Goal: Task Accomplishment & Management: Understand process/instructions

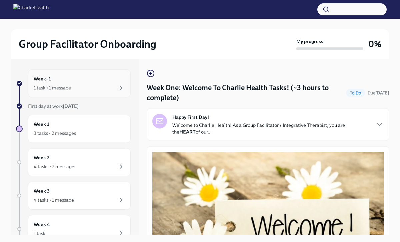
click at [75, 92] on div "Week -1 1 task • 1 message" at bounding box center [79, 83] width 103 height 28
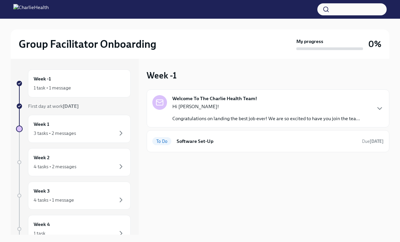
click at [217, 106] on p "Hi [PERSON_NAME]!" at bounding box center [266, 106] width 188 height 7
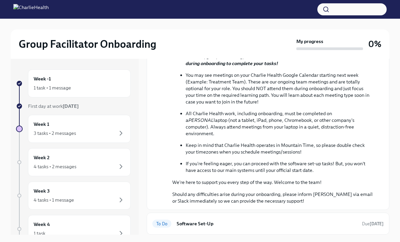
scroll to position [233, 0]
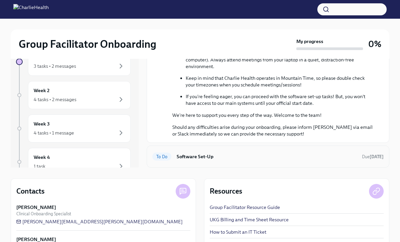
click at [237, 152] on div "To Do Software Set-Up Due [DATE]" at bounding box center [268, 156] width 232 height 11
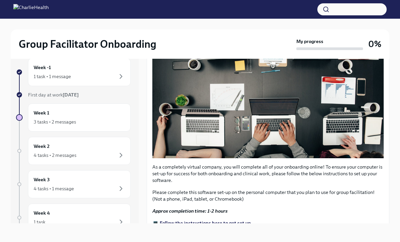
scroll to position [198, 0]
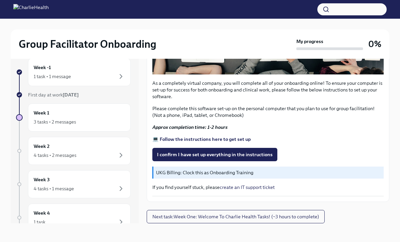
click at [227, 139] on strong "💻 Follow the instructions here to get set up" at bounding box center [201, 139] width 98 height 6
